Goal: Task Accomplishment & Management: Complete application form

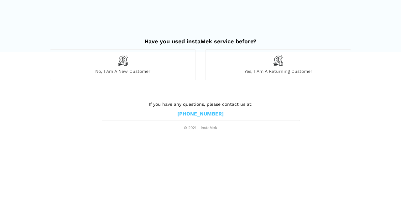
click at [132, 67] on div "No, I am a new customer" at bounding box center [123, 64] width 146 height 31
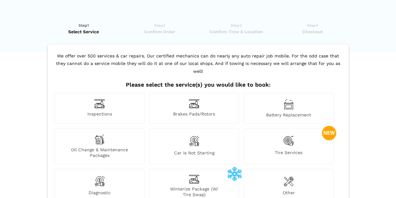
click at [103, 99] on img at bounding box center [99, 104] width 11 height 10
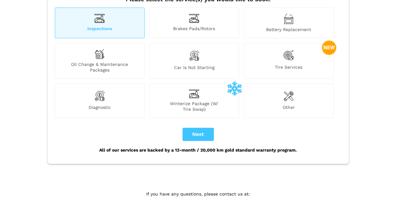
scroll to position [83, 0]
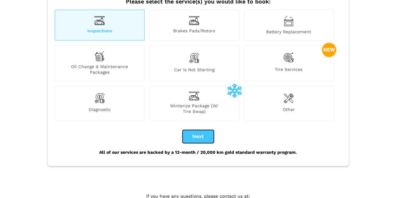
click at [195, 130] on button "Next" at bounding box center [198, 136] width 31 height 13
checkbox input "true"
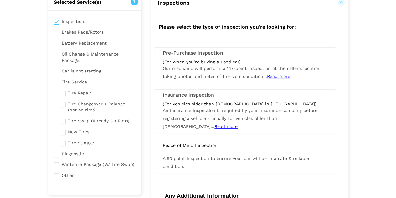
scroll to position [51, 0]
click at [277, 76] on span "Read more" at bounding box center [278, 76] width 23 height 5
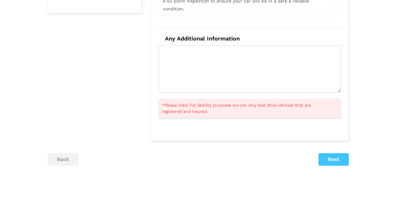
scroll to position [233, 0]
click at [321, 155] on button "Next" at bounding box center [334, 158] width 30 height 13
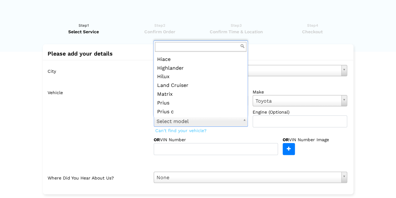
scroll to position [58, 0]
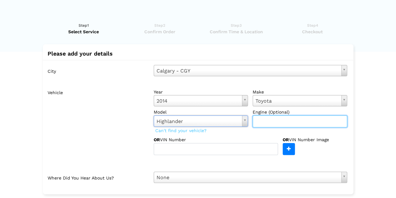
click at [280, 123] on input "text" at bounding box center [300, 121] width 95 height 12
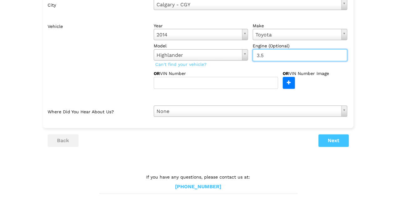
scroll to position [67, 0]
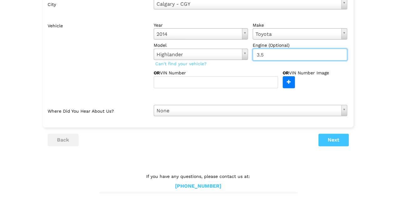
type input "3.5"
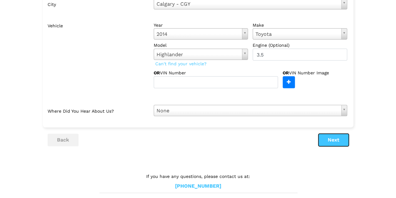
click at [333, 138] on button "Next" at bounding box center [334, 139] width 30 height 13
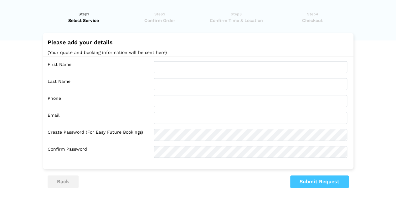
scroll to position [0, 0]
